Goal: Transaction & Acquisition: Purchase product/service

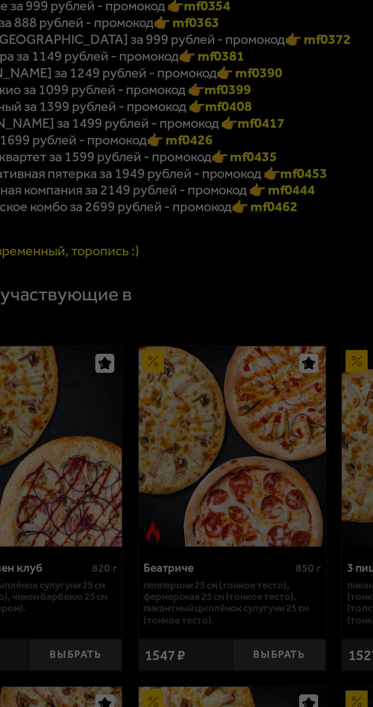
click at [131, 451] on div at bounding box center [186, 353] width 373 height 707
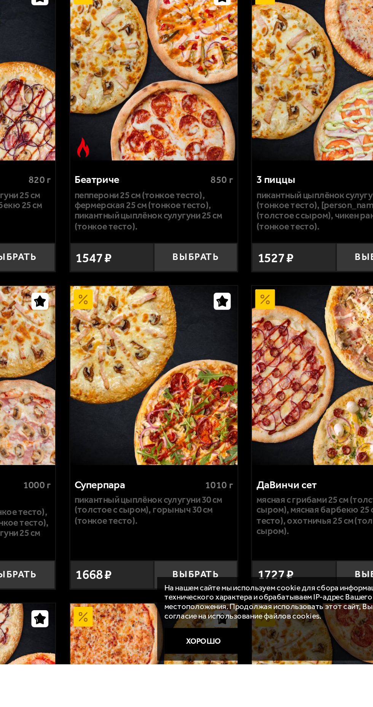
scroll to position [53, 0]
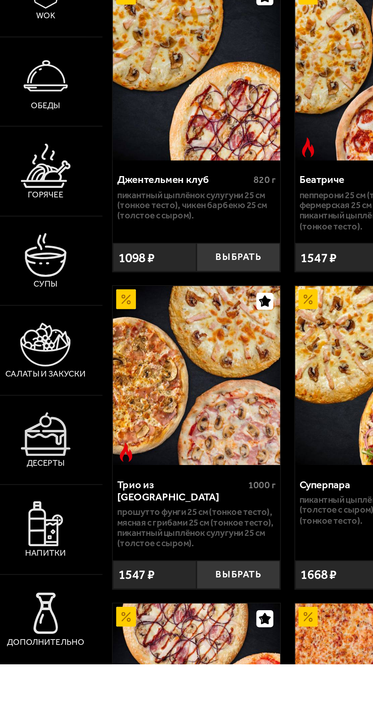
click at [141, 649] on button "Выбрать" at bounding box center [139, 657] width 47 height 16
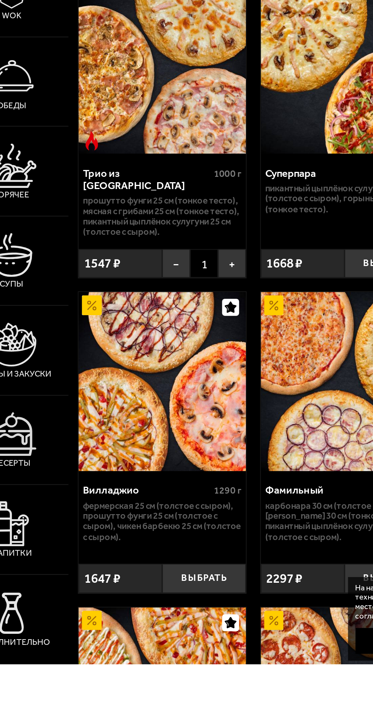
scroll to position [230, 0]
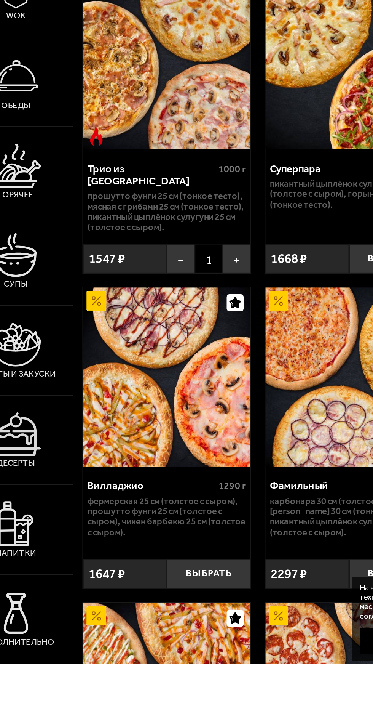
click at [137, 648] on button "Выбрать" at bounding box center [139, 656] width 47 height 16
click at [122, 474] on button "−" at bounding box center [124, 480] width 16 height 16
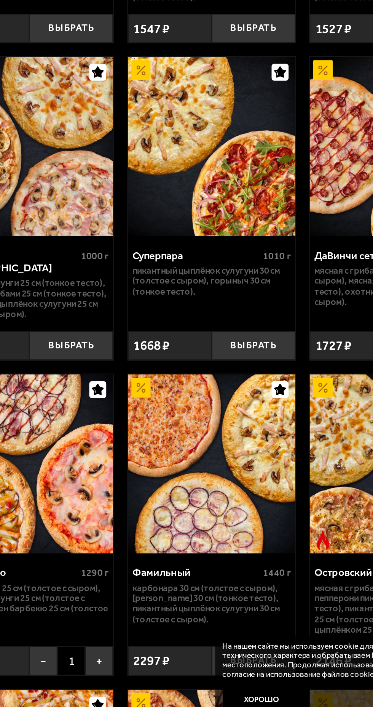
scroll to position [214, 0]
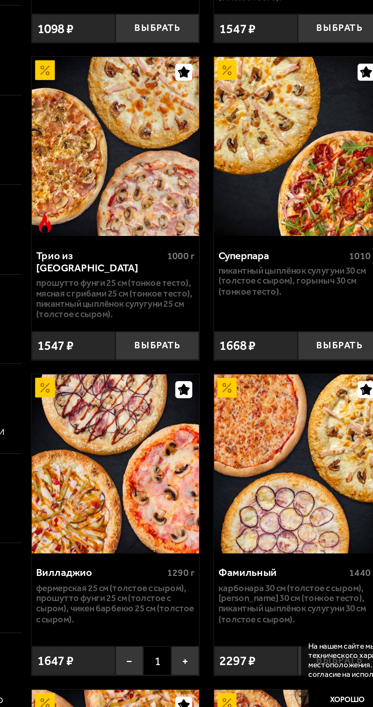
click at [138, 488] on button "Выбрать" at bounding box center [139, 496] width 47 height 16
click at [123, 665] on button "−" at bounding box center [124, 672] width 16 height 16
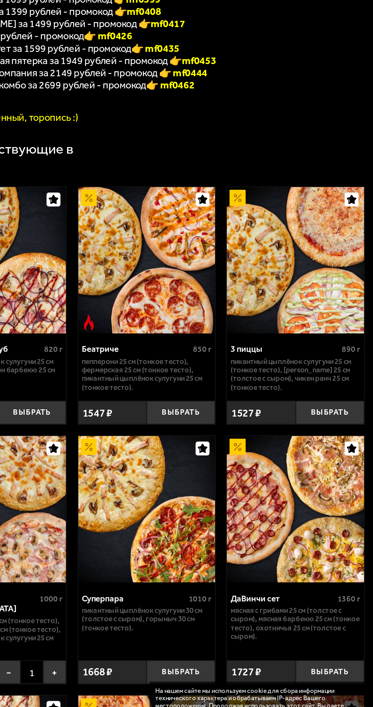
scroll to position [58, 0]
click at [349, 468] on button "Выбрать" at bounding box center [343, 474] width 47 height 16
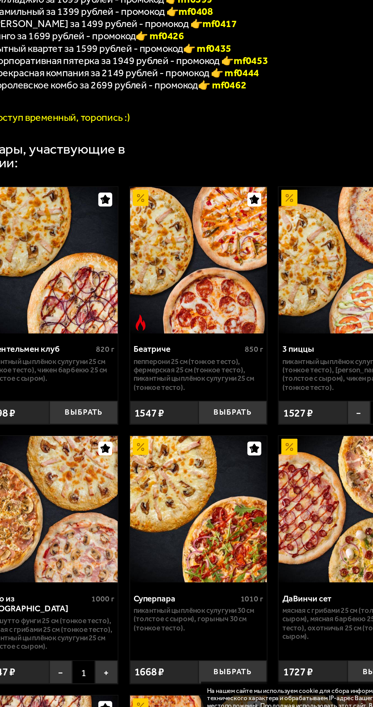
click at [124, 643] on button "−" at bounding box center [124, 651] width 16 height 16
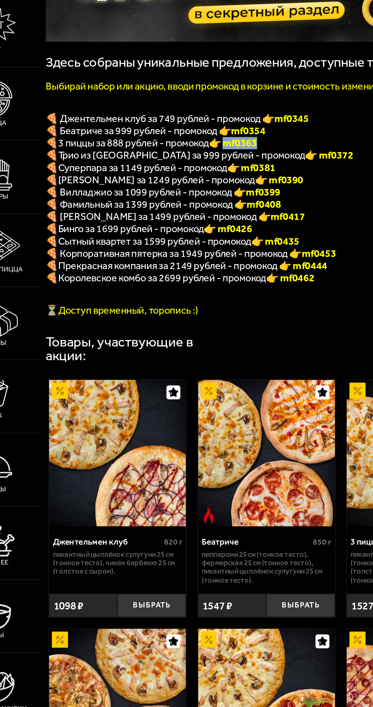
copy font "f0363"
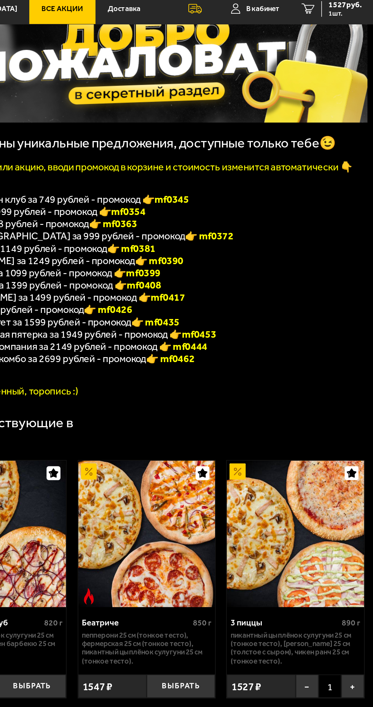
scroll to position [0, 0]
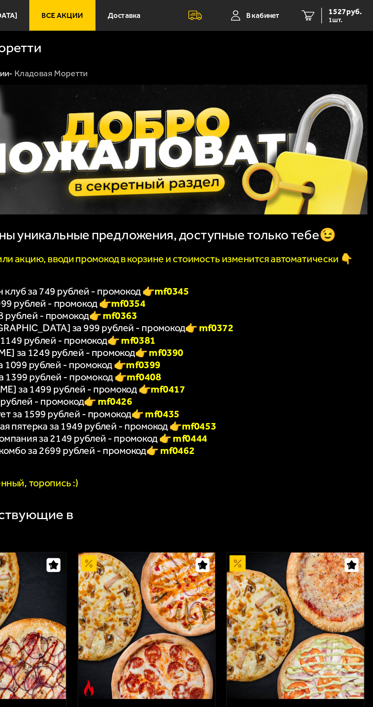
click at [345, 8] on span "1527 руб." at bounding box center [354, 7] width 23 height 5
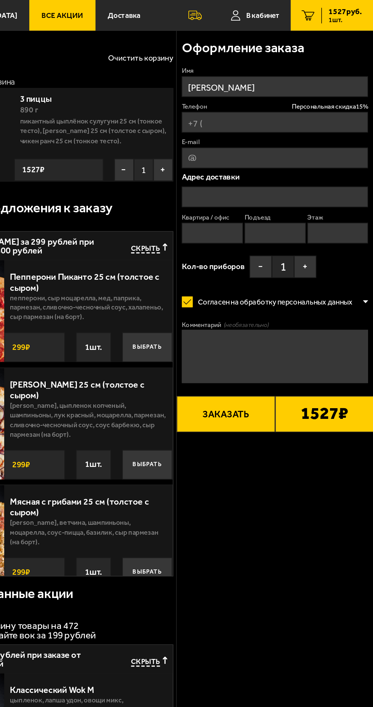
type input "[PHONE_NUMBER]"
type input "[STREET_ADDRESS]"
type input "198"
type input "4"
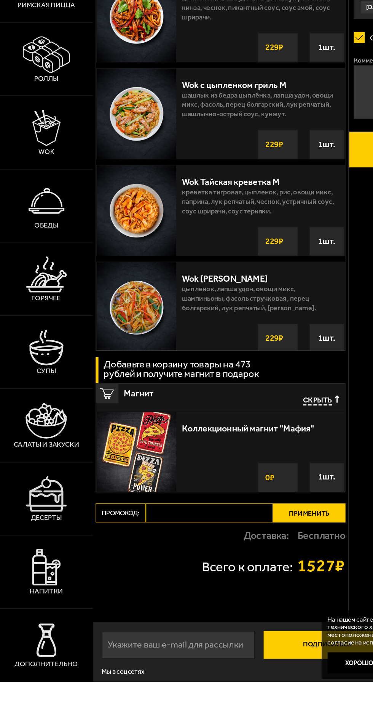
click at [147, 590] on input "Промокод:" at bounding box center [143, 591] width 87 height 13
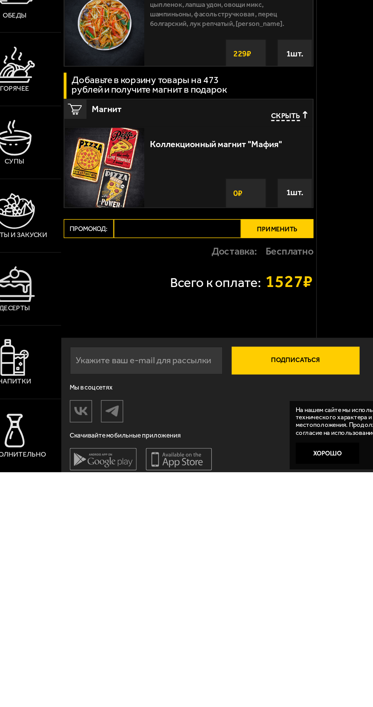
scroll to position [417, 0]
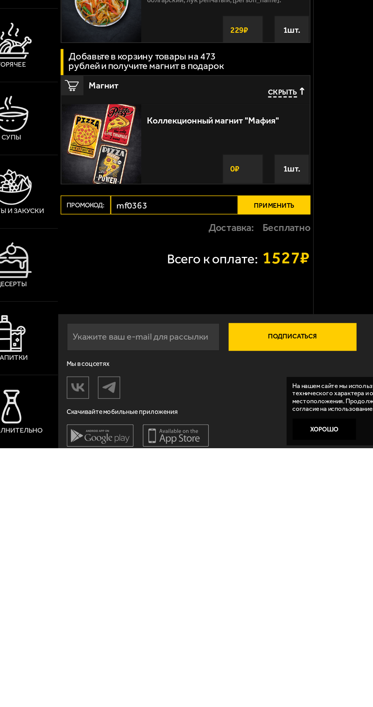
type input "mf0363"
click at [219, 539] on button "Применить" at bounding box center [212, 540] width 50 height 13
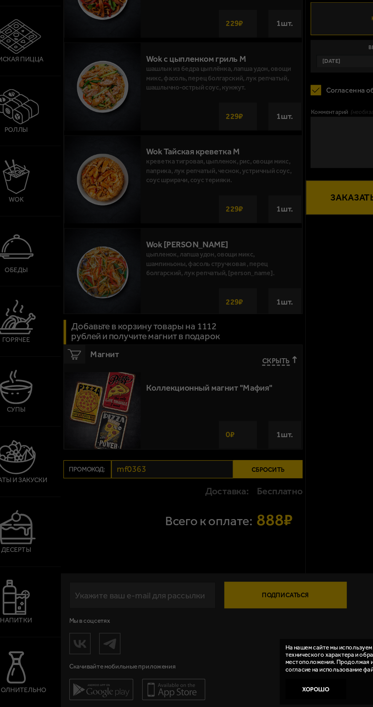
scroll to position [224, 0]
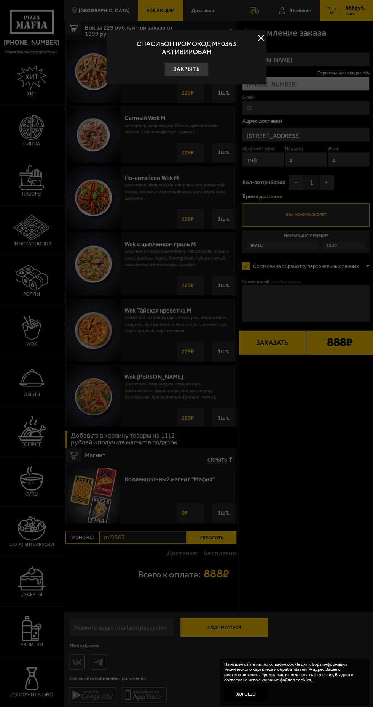
click at [198, 65] on button "Закрыть" at bounding box center [187, 69] width 44 height 14
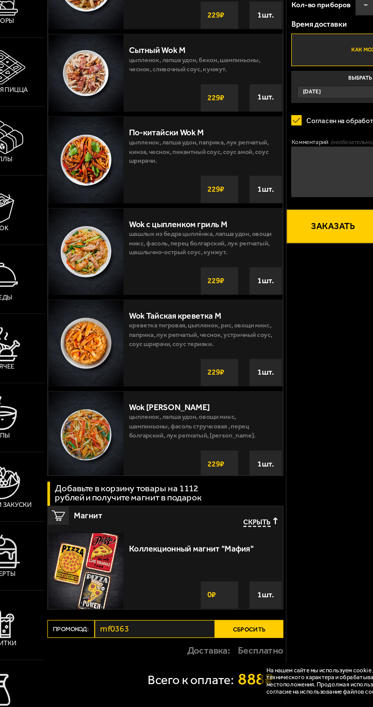
scroll to position [127, 0]
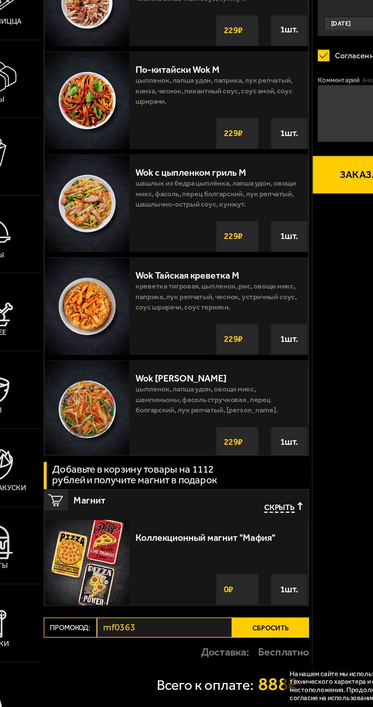
click at [219, 606] on div "1 шт." at bounding box center [224, 610] width 24 height 20
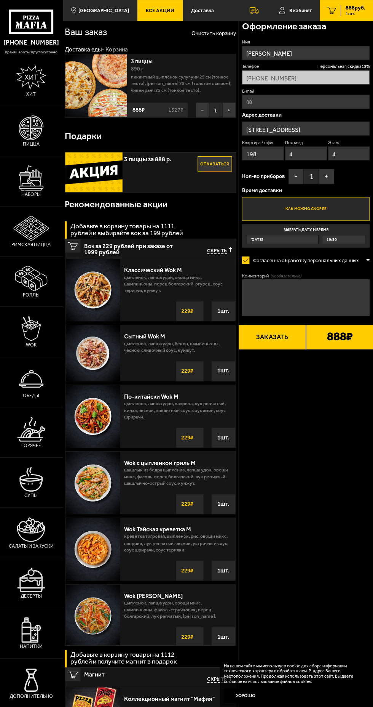
scroll to position [0, 0]
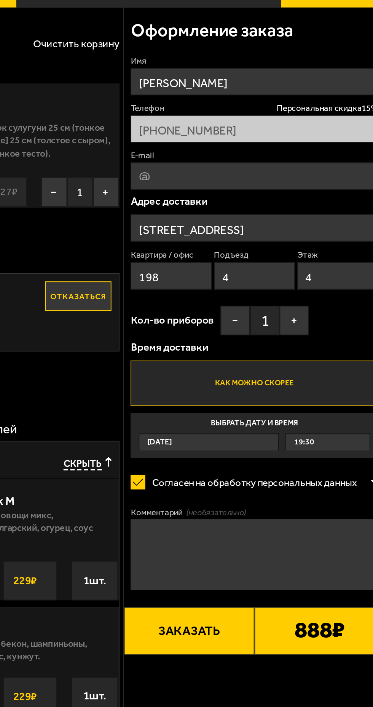
click at [289, 338] on button "Заказать" at bounding box center [272, 342] width 67 height 25
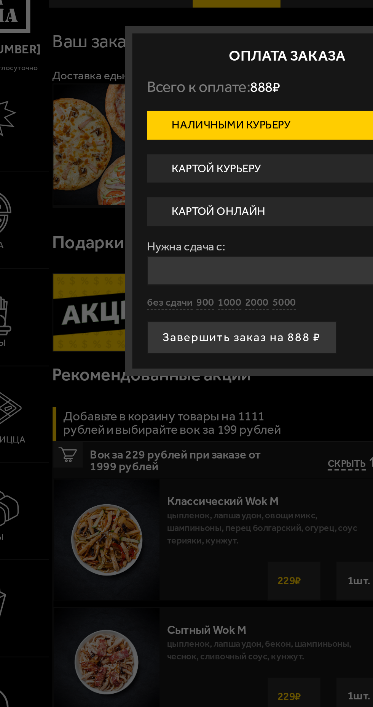
click at [188, 108] on label "Картой курьеру" at bounding box center [186, 104] width 145 height 15
click at [0, 0] on input "Картой курьеру" at bounding box center [0, 0] width 0 height 0
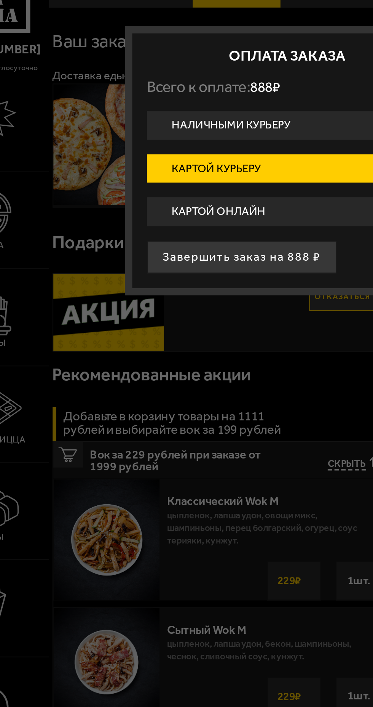
click at [183, 150] on button "Завершить заказ на 888 ₽" at bounding box center [163, 149] width 98 height 17
